Goal: Task Accomplishment & Management: Manage account settings

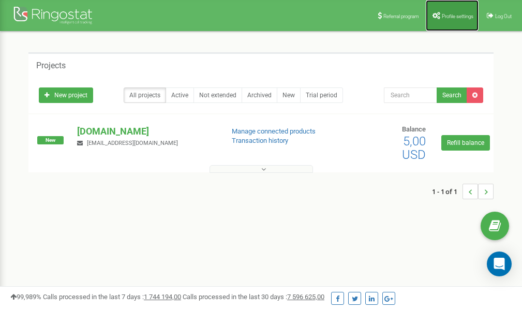
click at [453, 17] on span "Profile settings" at bounding box center [458, 16] width 32 height 6
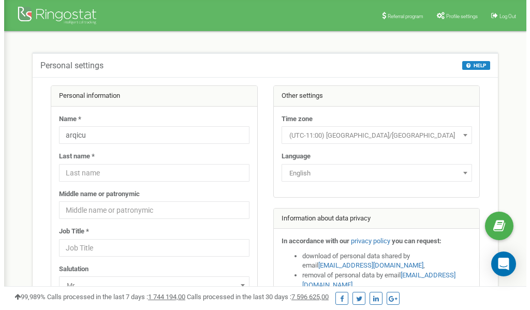
scroll to position [52, 0]
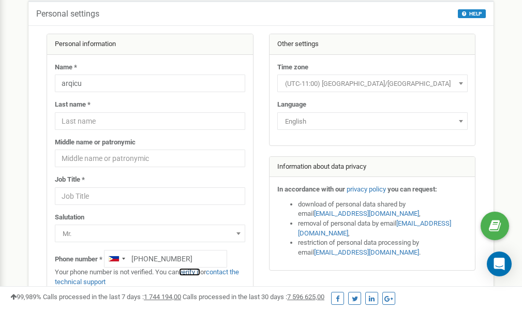
click at [194, 272] on link "verify it" at bounding box center [189, 272] width 21 height 8
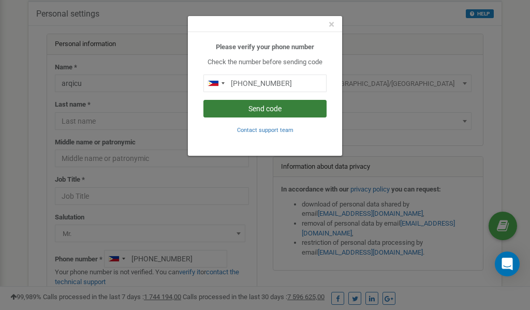
click at [261, 107] on button "Send code" at bounding box center [264, 109] width 123 height 18
